Goal: Task Accomplishment & Management: Complete application form

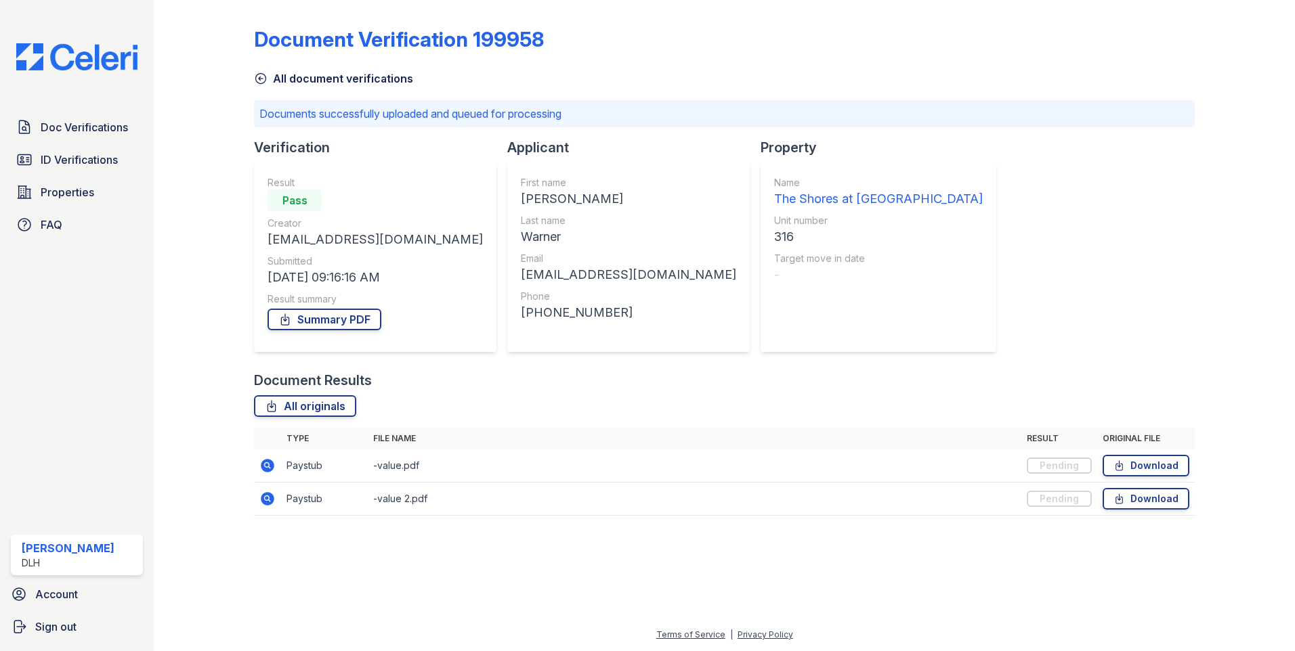
click at [68, 57] on img at bounding box center [76, 56] width 143 height 27
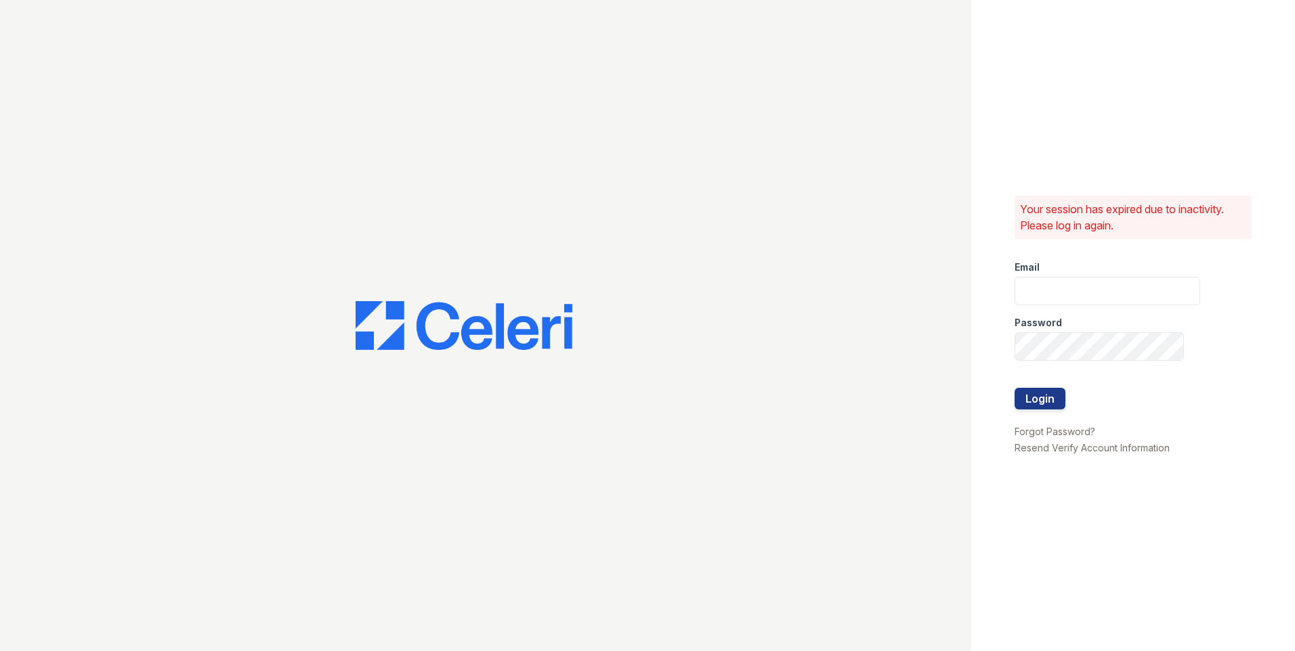
type input "[EMAIL_ADDRESS][DOMAIN_NAME]"
click at [1052, 395] on button "Login" at bounding box center [1039, 399] width 51 height 22
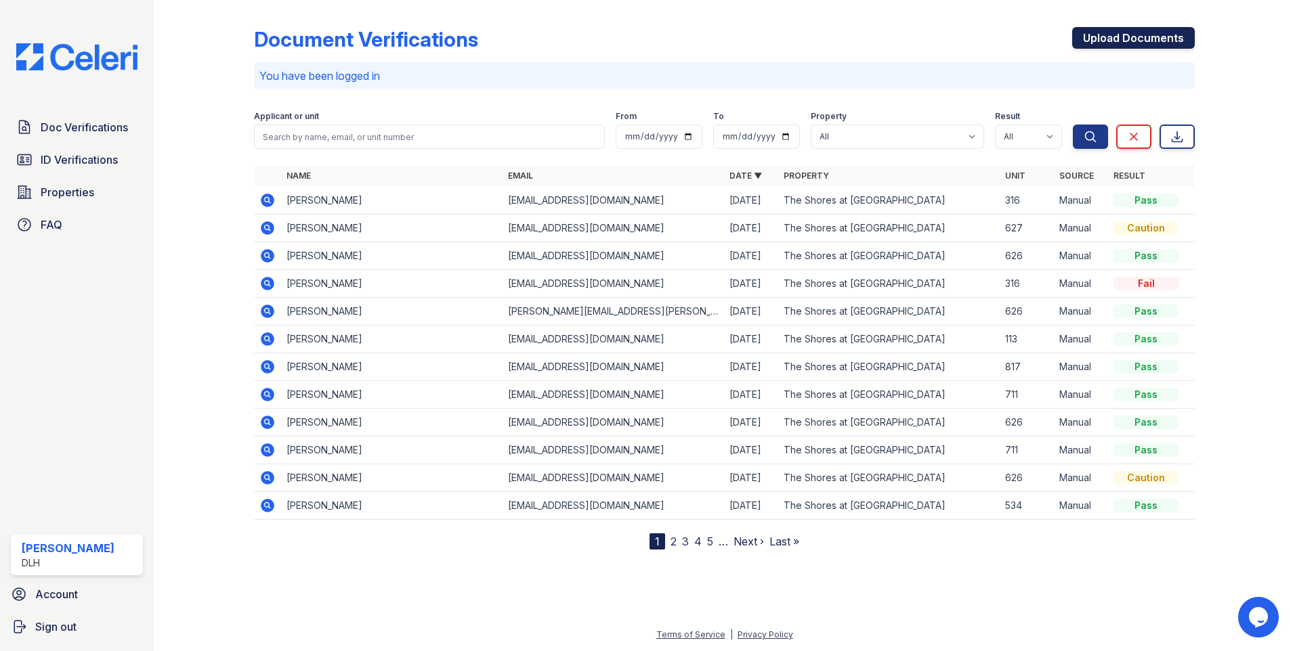
click at [1161, 41] on link "Upload Documents" at bounding box center [1133, 38] width 123 height 22
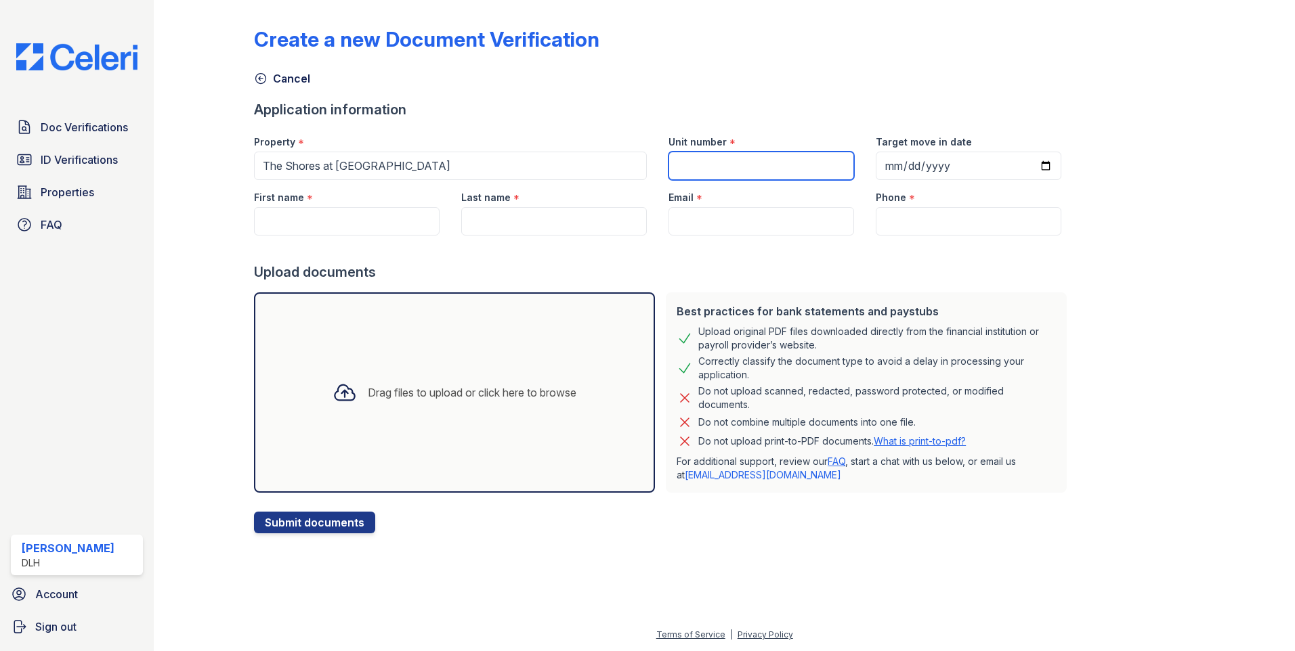
click at [775, 163] on input "Unit number" at bounding box center [761, 166] width 186 height 28
click at [311, 230] on input "First name" at bounding box center [347, 221] width 186 height 28
paste input "[PERSON_NAME]"
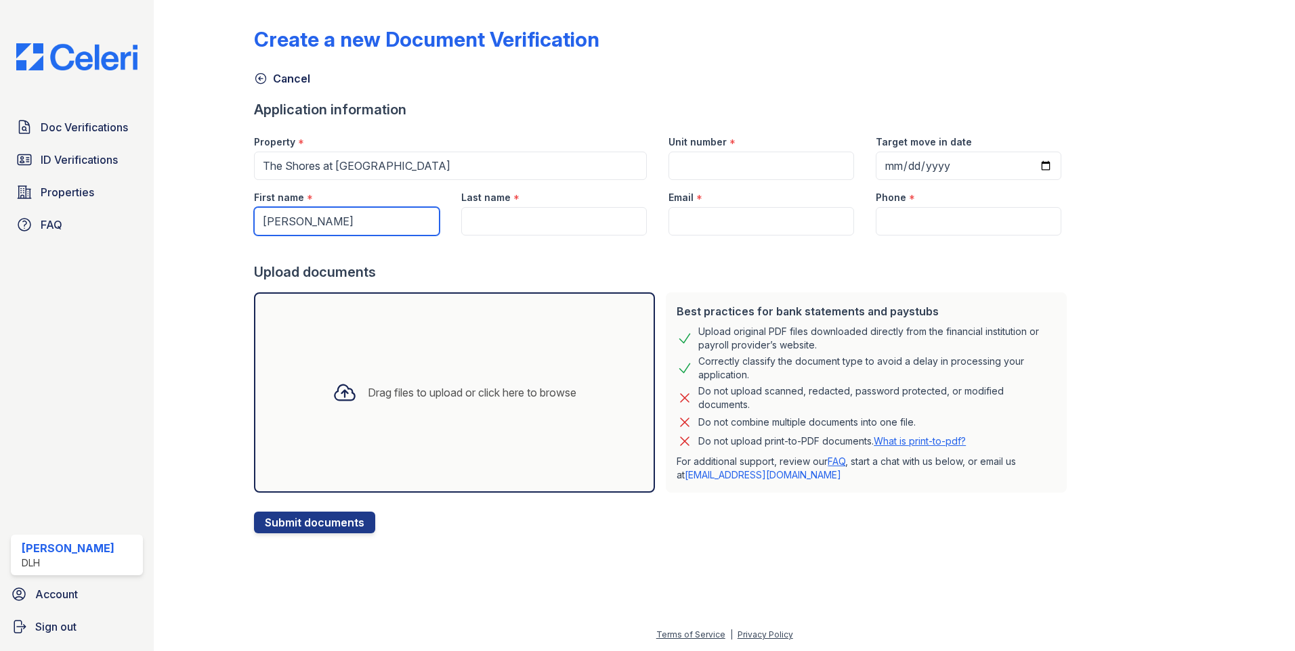
type input "[PERSON_NAME]"
click at [502, 224] on input "Last name" at bounding box center [554, 221] width 186 height 28
paste input "Wood"
type input "Wood"
click at [710, 225] on input "Email" at bounding box center [761, 221] width 186 height 28
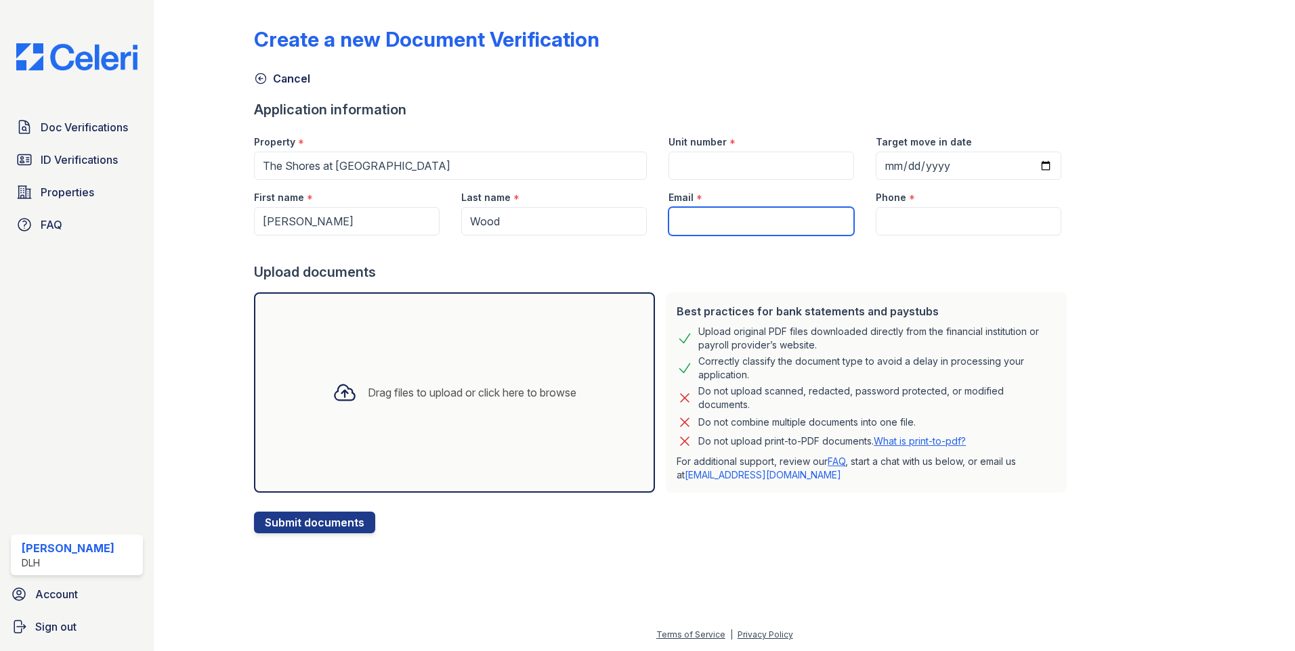
paste input "[EMAIL_ADDRESS][DOMAIN_NAME]"
type input "[EMAIL_ADDRESS][DOMAIN_NAME]"
click at [894, 221] on input "Phone" at bounding box center [969, 221] width 186 height 28
paste input "[PHONE_NUMBER]"
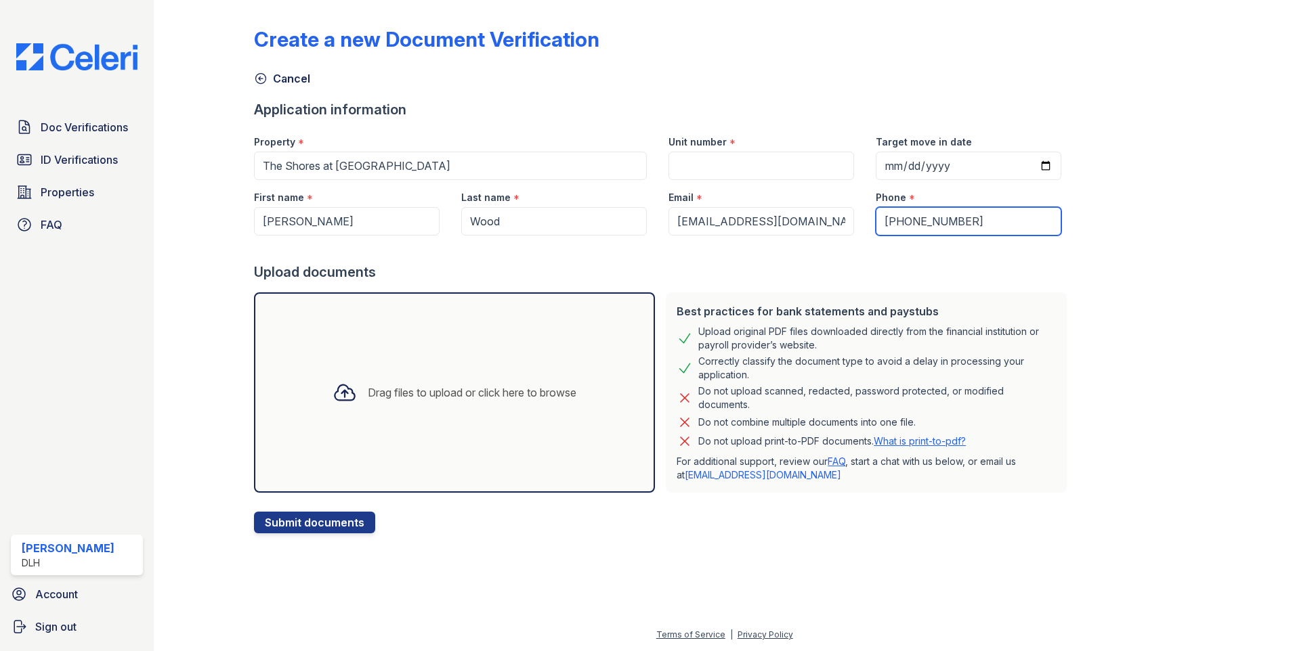
type input "[PHONE_NUMBER]"
click at [198, 431] on div at bounding box center [214, 269] width 79 height 528
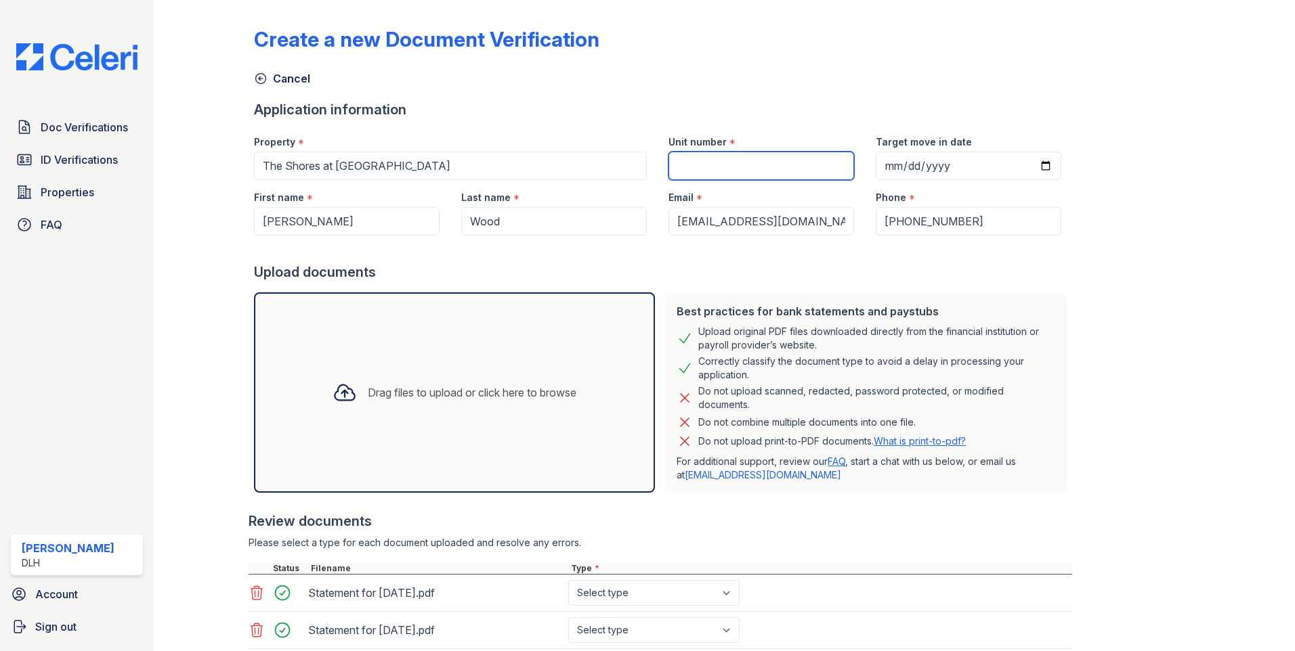
click at [748, 165] on input "Unit number" at bounding box center [761, 166] width 186 height 28
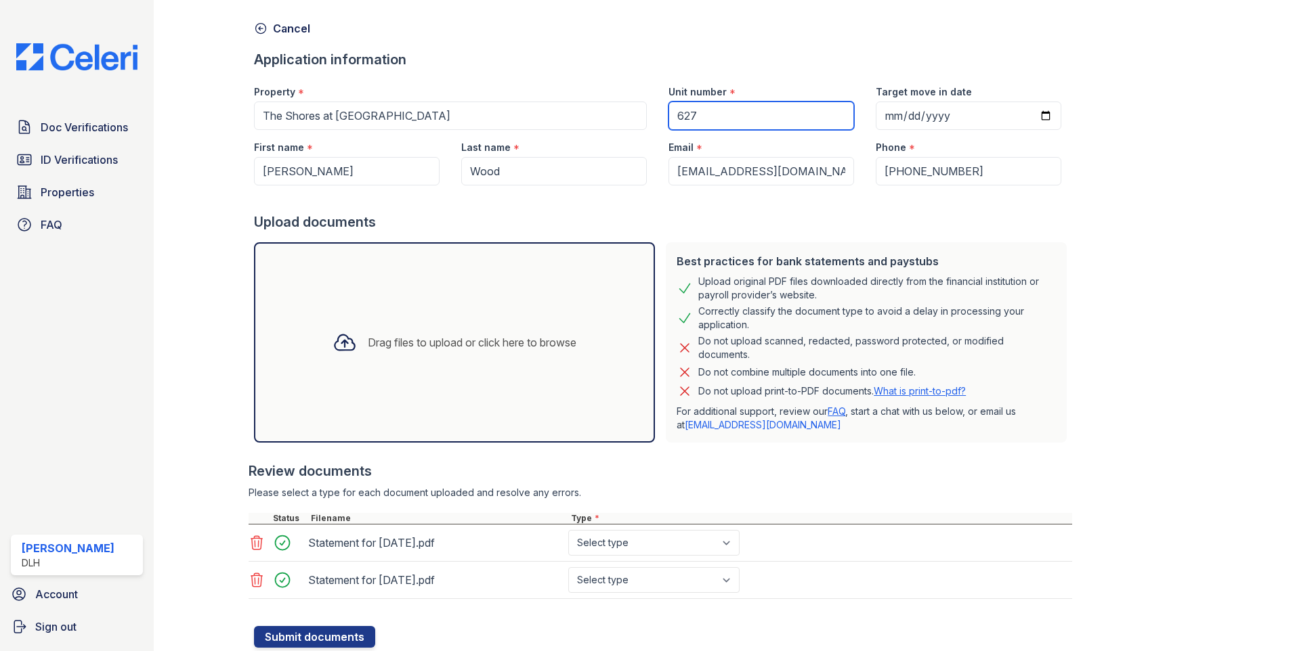
scroll to position [93, 0]
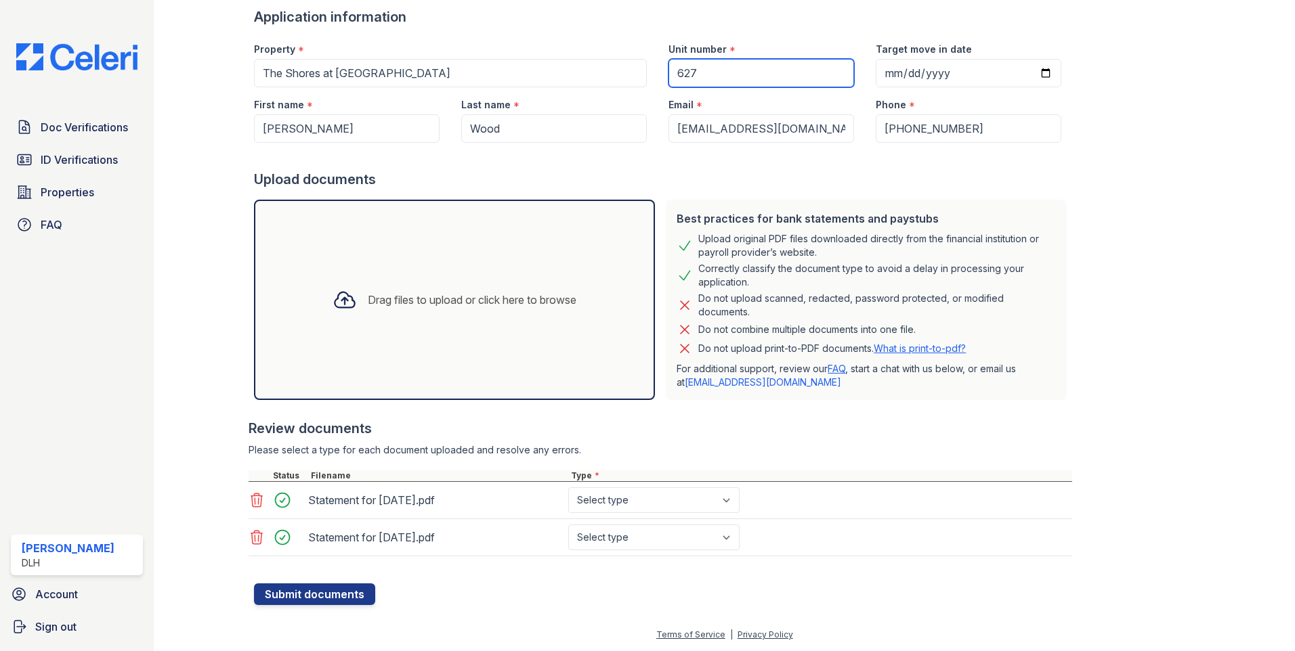
type input "627"
click at [655, 495] on select "Select type Paystub Bank Statement Offer Letter Tax Documents Benefit Award Let…" at bounding box center [653, 501] width 171 height 26
select select "paystub"
click at [568, 488] on select "Select type Paystub Bank Statement Offer Letter Tax Documents Benefit Award Let…" at bounding box center [653, 501] width 171 height 26
click at [622, 535] on select "Select type Paystub Bank Statement Offer Letter Tax Documents Benefit Award Let…" at bounding box center [653, 538] width 171 height 26
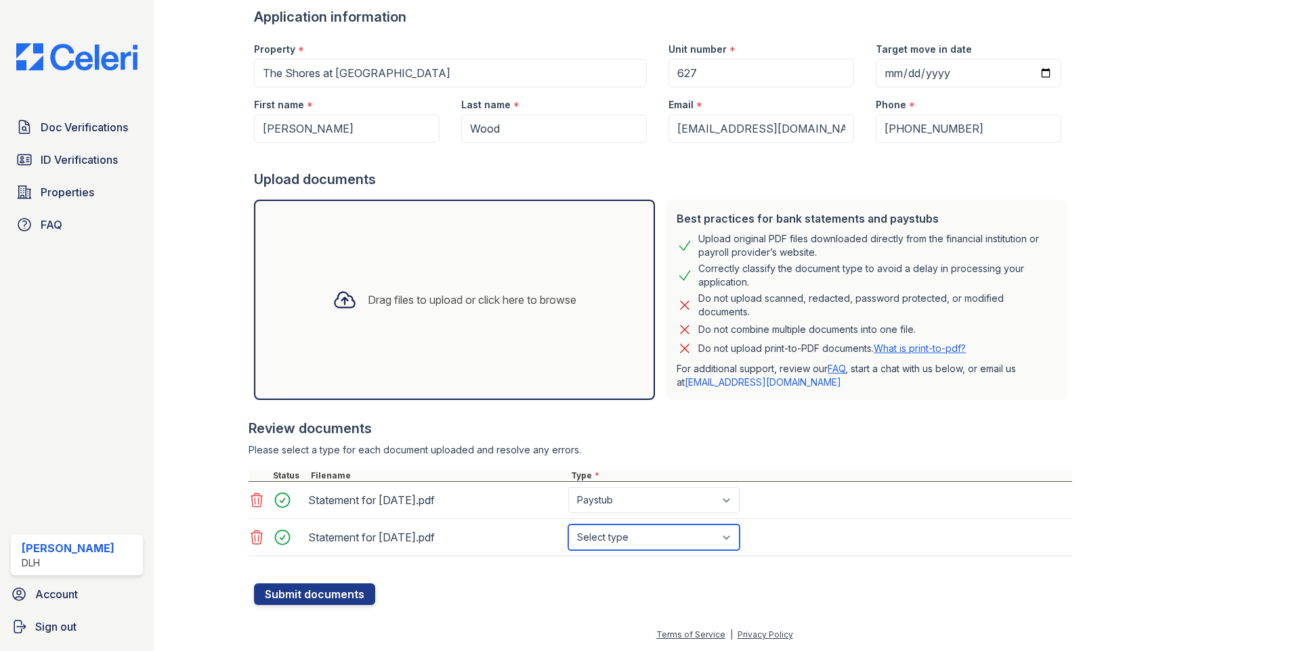
select select "paystub"
click at [568, 525] on select "Select type Paystub Bank Statement Offer Letter Tax Documents Benefit Award Let…" at bounding box center [653, 538] width 171 height 26
click at [327, 590] on button "Submit documents" at bounding box center [314, 595] width 121 height 22
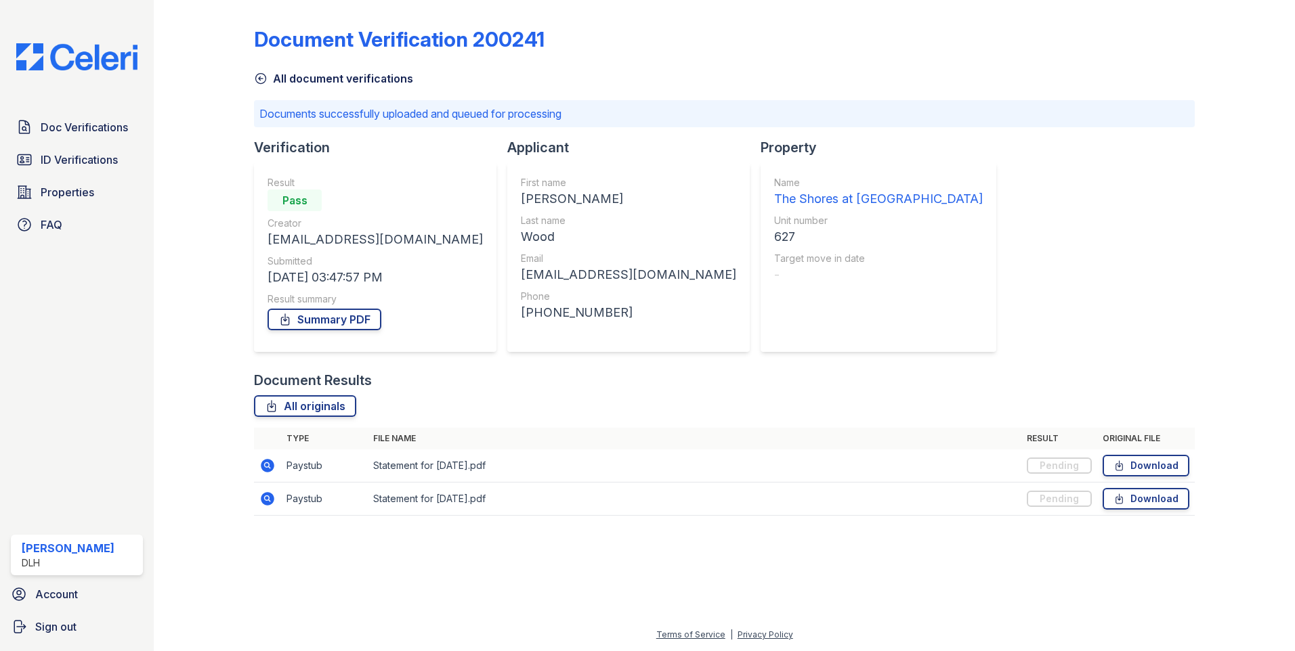
click at [84, 62] on img at bounding box center [76, 56] width 143 height 27
